Goal: Find specific page/section: Find specific page/section

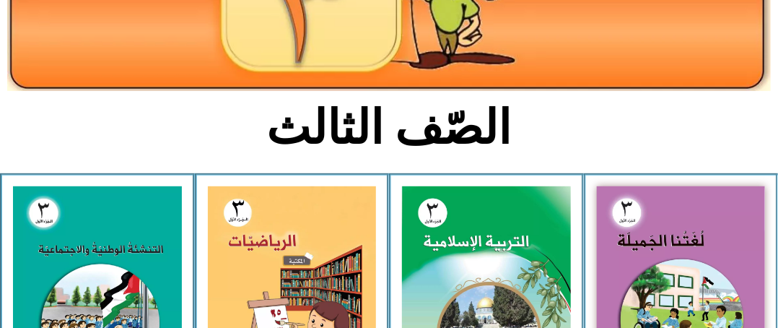
scroll to position [243, 0]
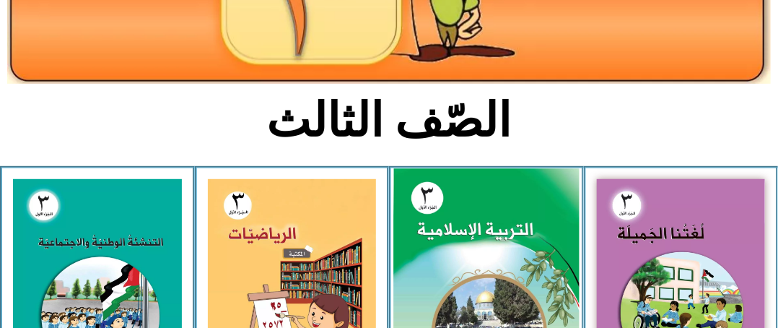
click at [510, 248] on img at bounding box center [485, 283] width 185 height 231
